Goal: Find specific page/section: Find specific page/section

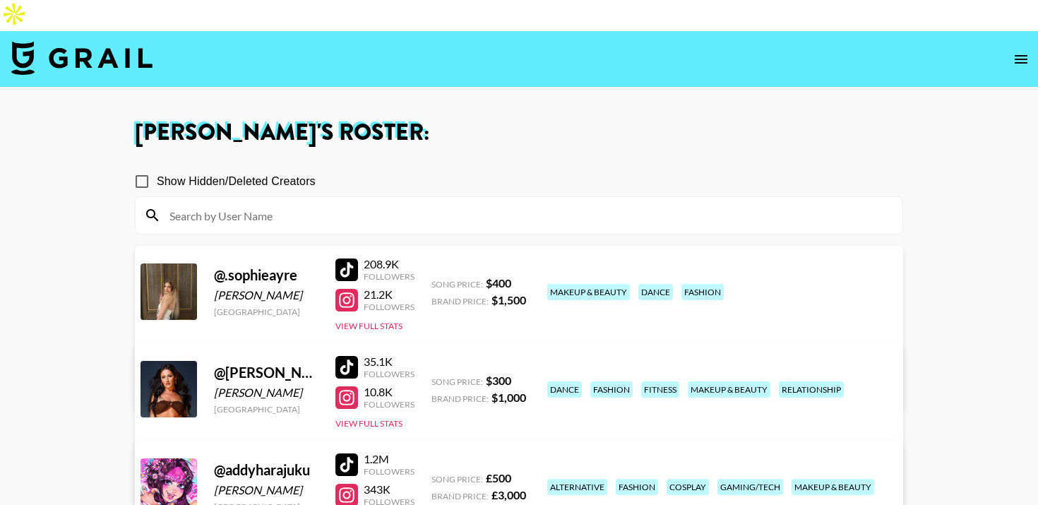
click at [20, 41] on img at bounding box center [81, 58] width 141 height 34
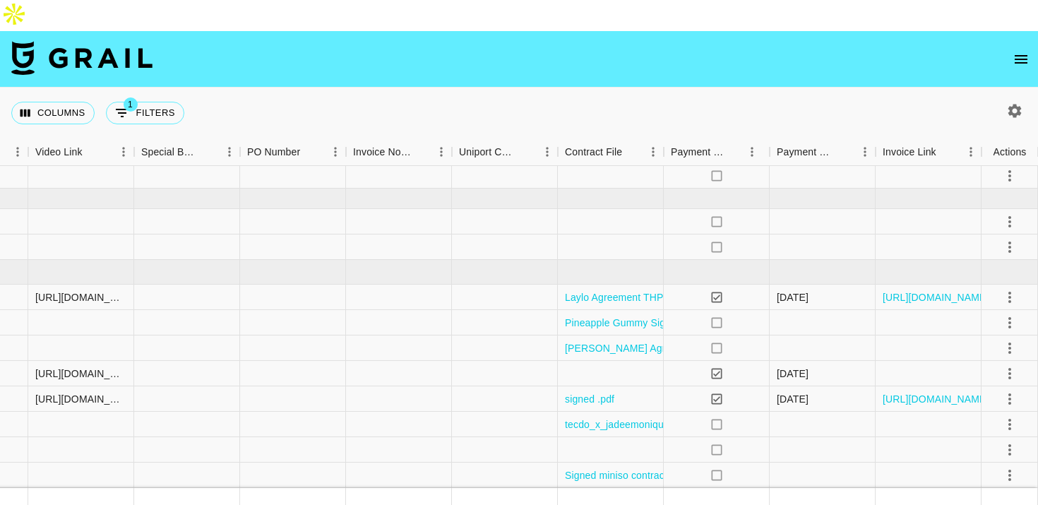
scroll to position [37, 1307]
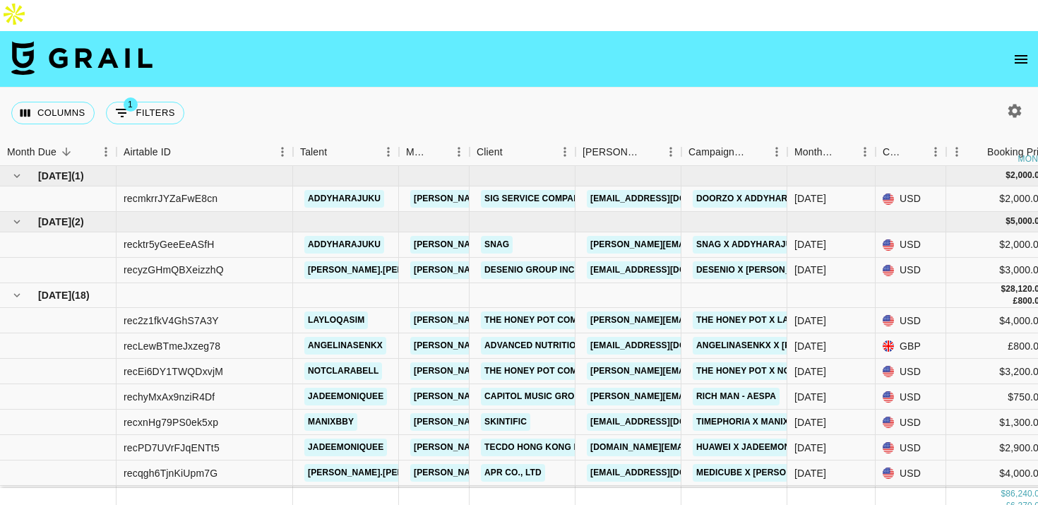
scroll to position [59, 0]
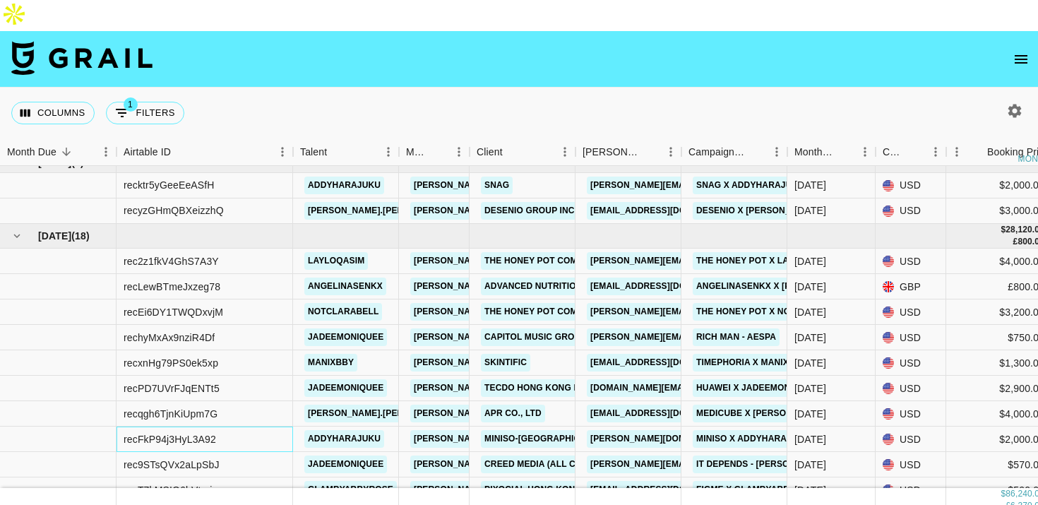
click at [266, 427] on div "recFkP94j3HyL3A92" at bounding box center [205, 439] width 177 height 25
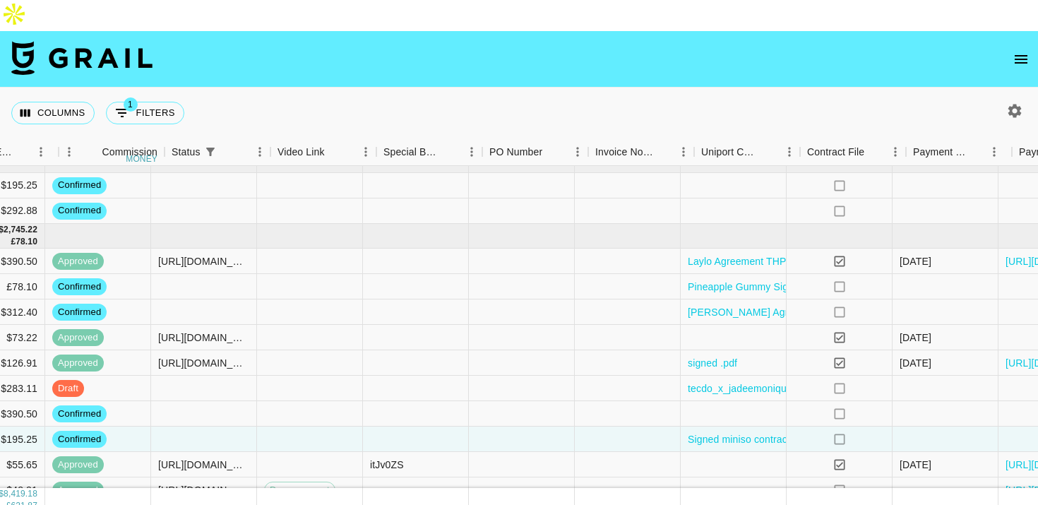
scroll to position [59, 1307]
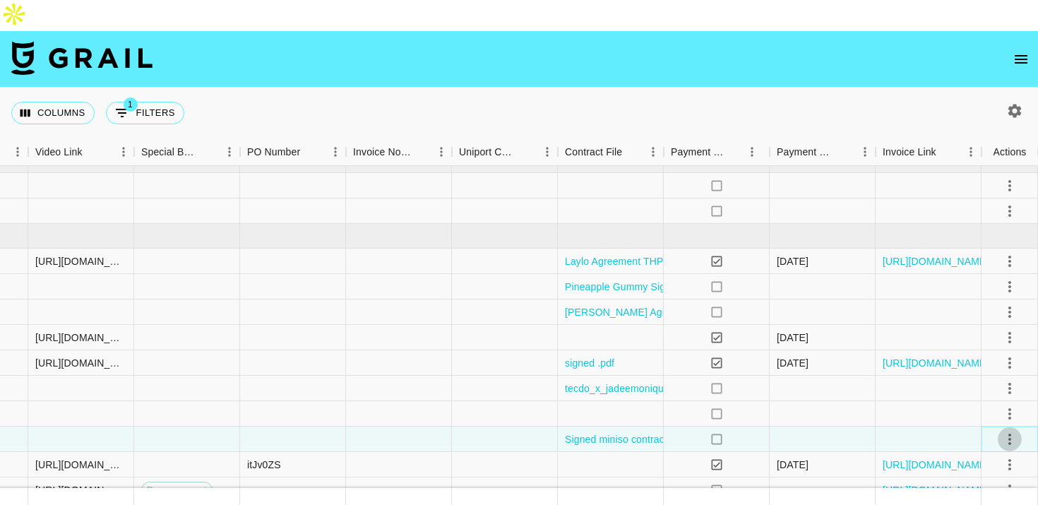
click at [1008, 431] on icon "select merge strategy" at bounding box center [1010, 439] width 17 height 17
click at [966, 329] on li "Draft Created" at bounding box center [993, 326] width 92 height 25
click at [830, 427] on div at bounding box center [823, 439] width 106 height 25
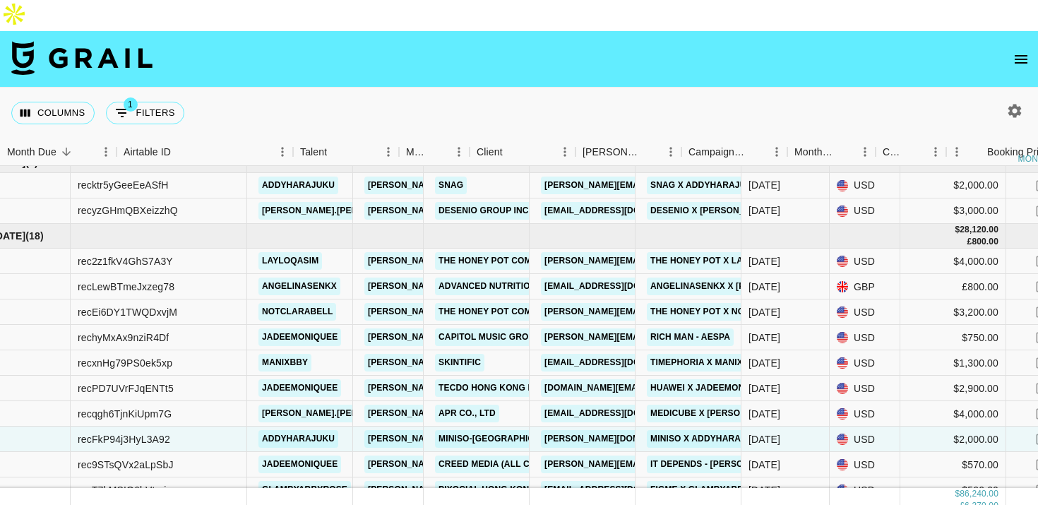
scroll to position [59, 0]
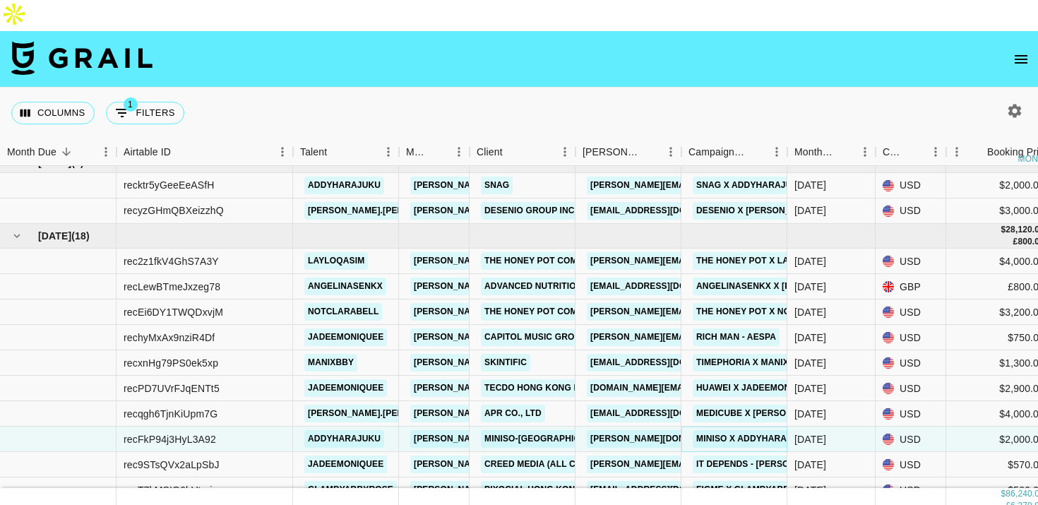
click at [733, 430] on link "Miniso x addyharajuku" at bounding box center [753, 439] width 121 height 18
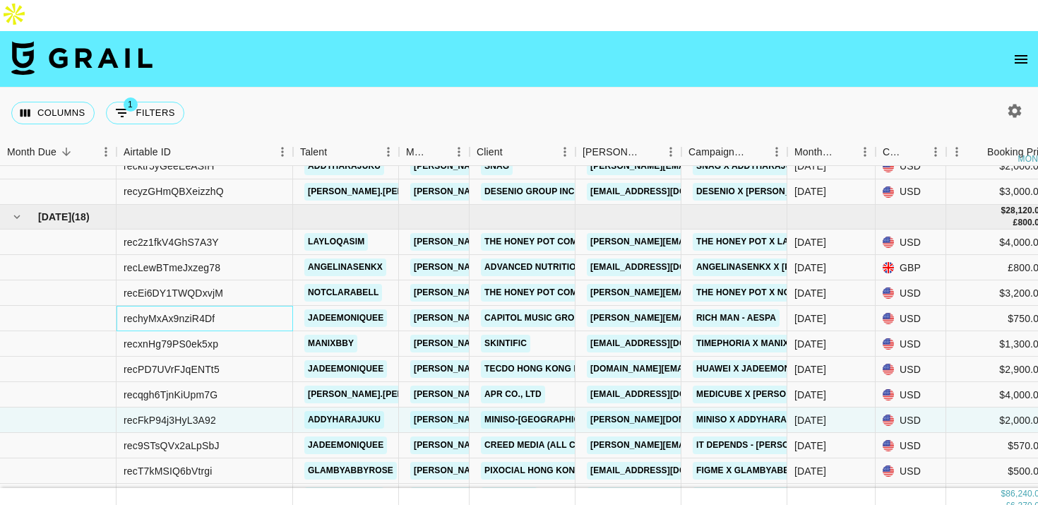
click at [246, 306] on div "rechyMxAx9nziR4Df" at bounding box center [205, 318] width 177 height 25
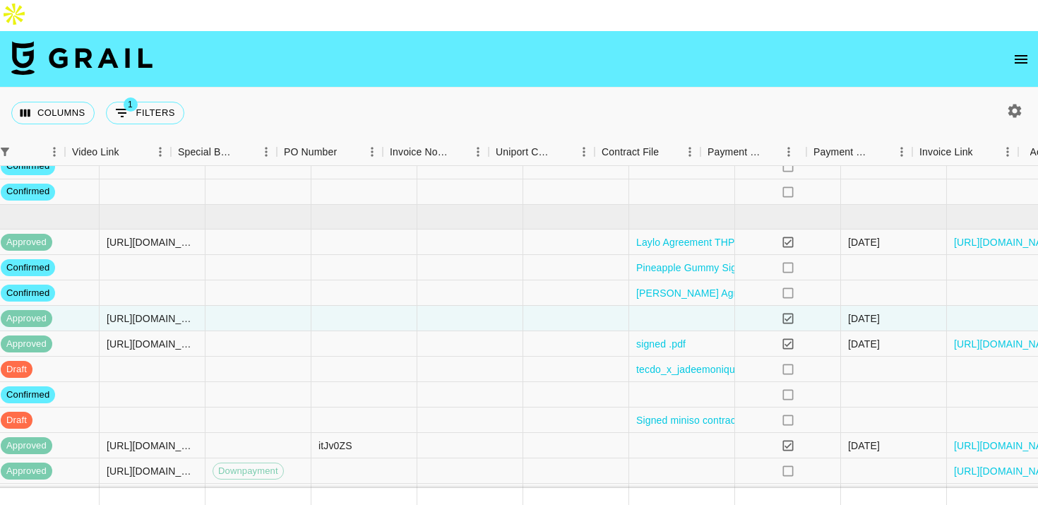
scroll to position [78, 1307]
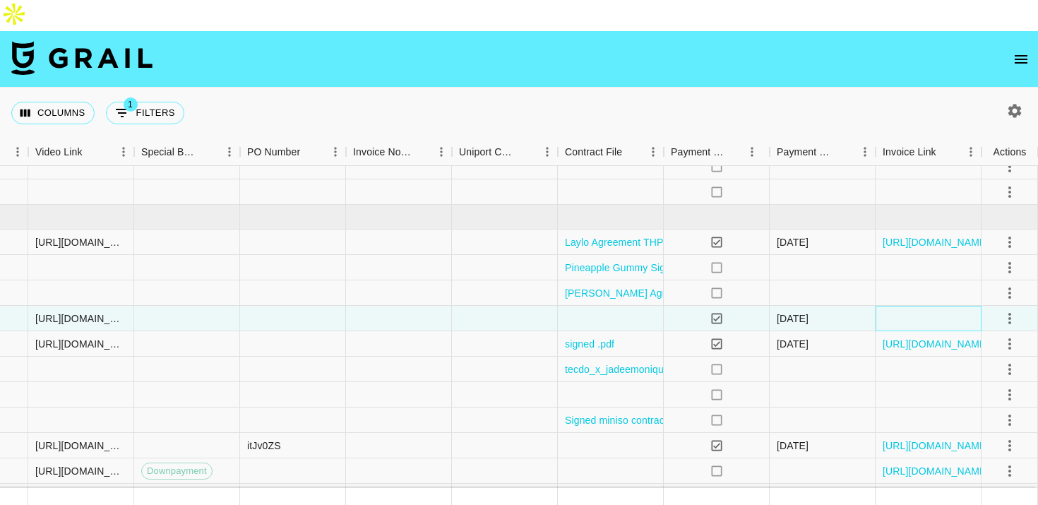
click at [903, 306] on div at bounding box center [929, 318] width 106 height 25
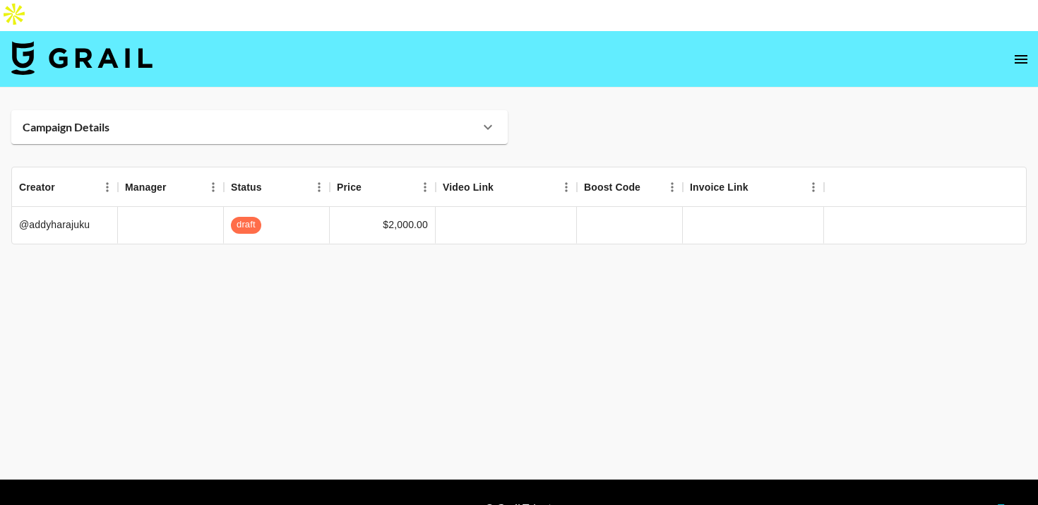
click at [494, 119] on icon at bounding box center [488, 127] width 17 height 17
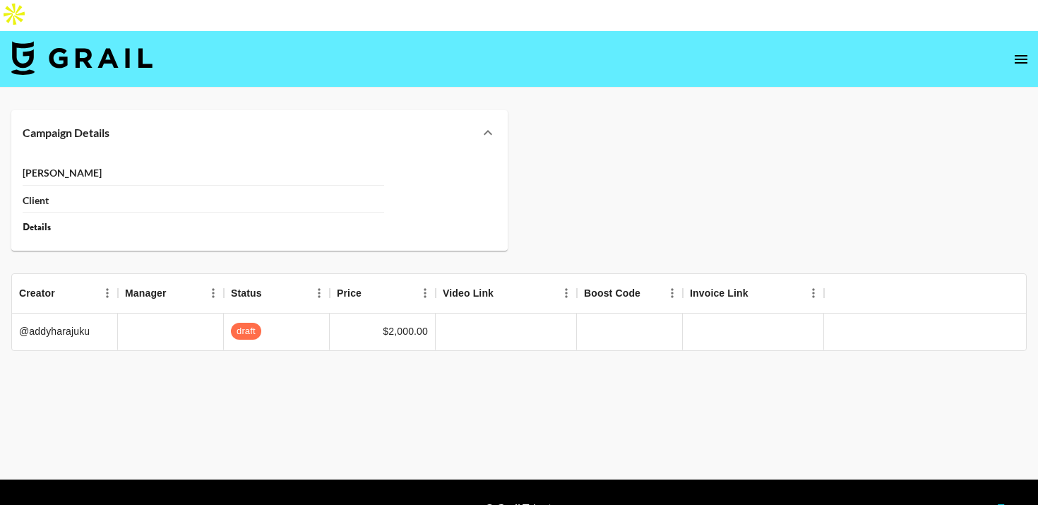
click at [480, 124] on icon at bounding box center [488, 132] width 17 height 17
